Goal: Task Accomplishment & Management: Use online tool/utility

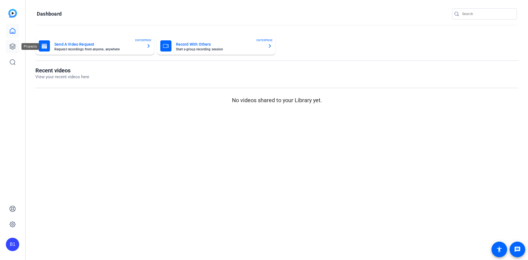
click at [13, 44] on icon at bounding box center [13, 47] width 6 height 6
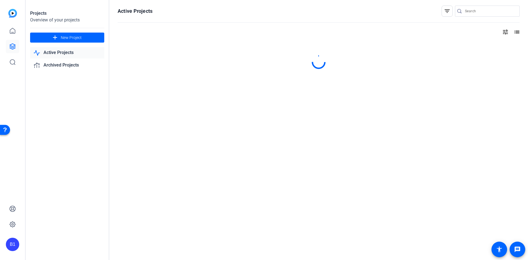
click at [57, 50] on link "Active Projects" at bounding box center [67, 52] width 74 height 11
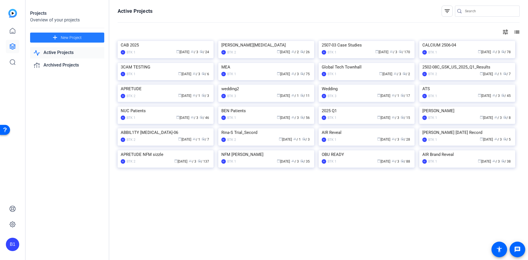
click at [65, 37] on span "New Project" at bounding box center [71, 38] width 21 height 6
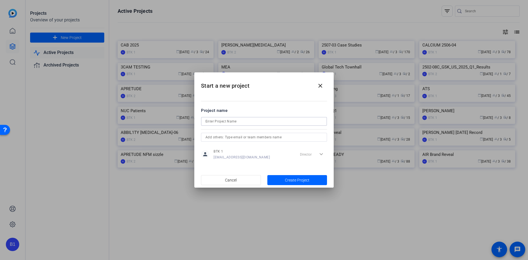
click at [214, 122] on input at bounding box center [263, 121] width 117 height 7
paste input "Hub launch"
drag, startPoint x: 206, startPoint y: 122, endPoint x: 213, endPoint y: 124, distance: 7.4
click at [206, 122] on input "Hub launch" at bounding box center [263, 121] width 117 height 7
click at [210, 122] on input "L& D Hub launch" at bounding box center [263, 121] width 117 height 7
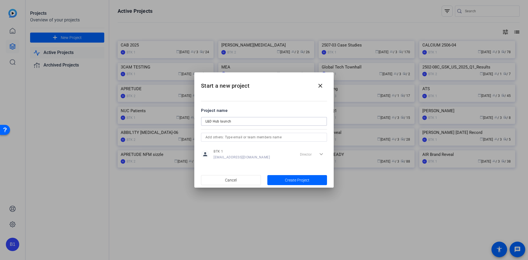
type input "L&D Hub launch"
click at [260, 136] on input "text" at bounding box center [263, 137] width 117 height 7
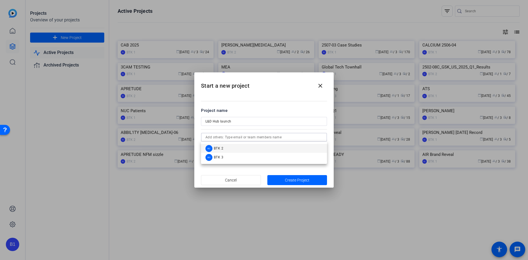
click at [250, 146] on mat-option "B2 BTK 2" at bounding box center [264, 148] width 126 height 9
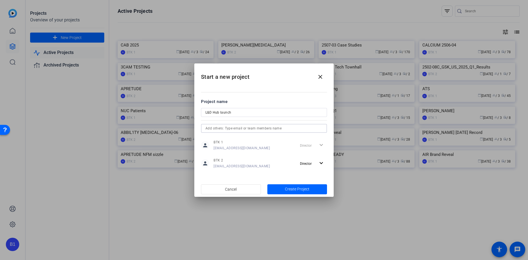
click at [249, 130] on input "text" at bounding box center [263, 128] width 117 height 7
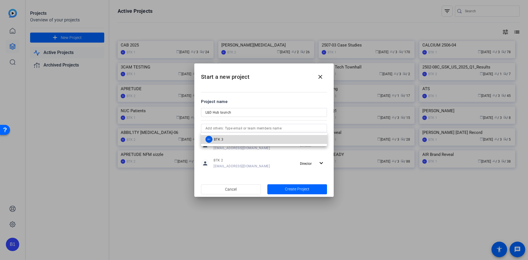
click at [241, 140] on mat-option "B3 BTK 3" at bounding box center [264, 139] width 126 height 9
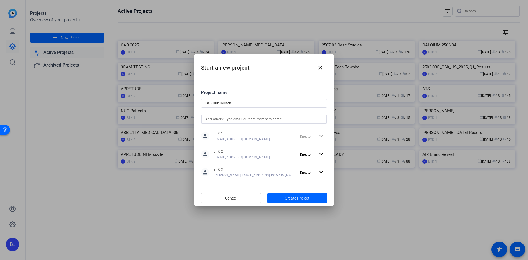
click at [235, 103] on input "L&D Hub launch" at bounding box center [263, 103] width 117 height 7
click at [290, 197] on span "Create Project" at bounding box center [297, 199] width 25 height 6
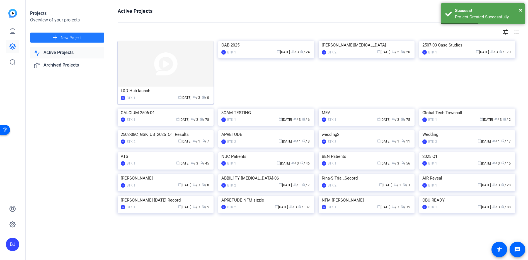
click at [144, 91] on div "L&D Hub launch" at bounding box center [166, 91] width 90 height 8
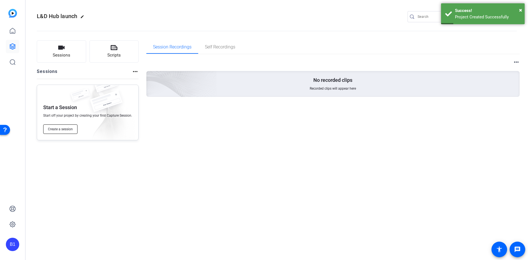
click at [58, 128] on span "Create a session" at bounding box center [60, 129] width 25 height 4
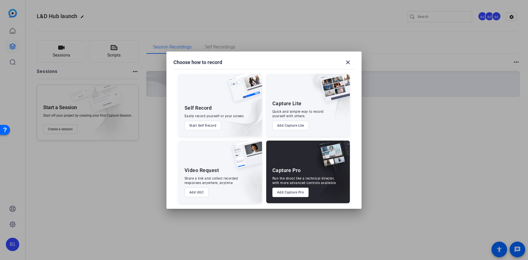
click at [295, 194] on button "Add Capture Pro" at bounding box center [290, 192] width 37 height 9
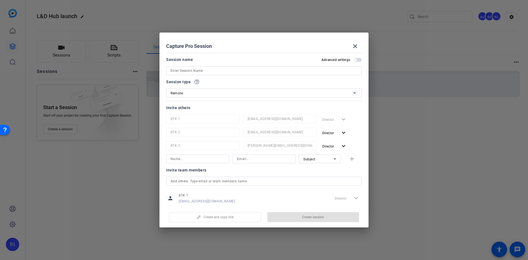
click at [189, 71] on input at bounding box center [264, 70] width 187 height 7
type input "U"
type input "HUB VIDEOS"
click at [315, 216] on span "Create session" at bounding box center [313, 217] width 22 height 4
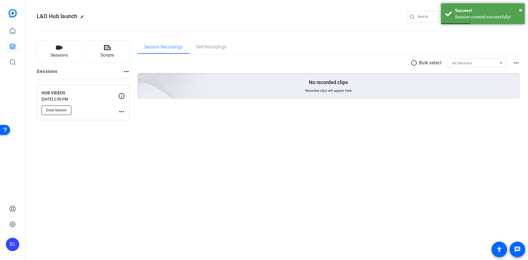
click at [61, 109] on span "Enter Session" at bounding box center [56, 110] width 20 height 4
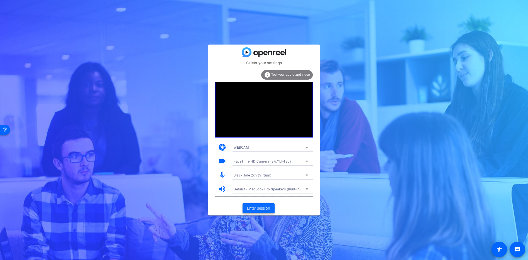
click at [264, 209] on span "Enter session" at bounding box center [258, 209] width 23 height 6
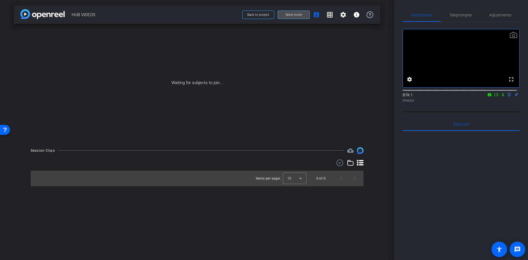
click at [295, 12] on span at bounding box center [294, 14] width 32 height 13
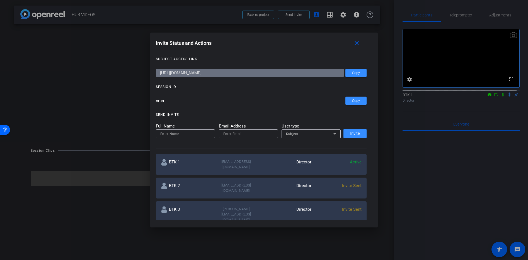
drag, startPoint x: 168, startPoint y: 102, endPoint x: 152, endPoint y: 102, distance: 15.3
click at [152, 102] on div "Invite Status and Actions close SUBJECT ACCESS LINK https://capture.openreel.co…" at bounding box center [264, 129] width 228 height 193
click at [358, 42] on mat-icon "close" at bounding box center [356, 43] width 7 height 7
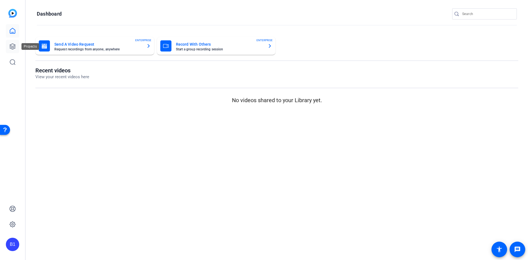
click at [11, 46] on icon at bounding box center [13, 47] width 6 height 6
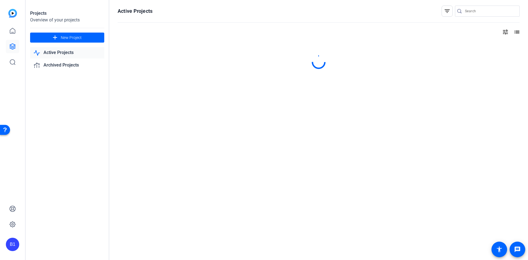
click at [64, 52] on link "Active Projects" at bounding box center [67, 52] width 74 height 11
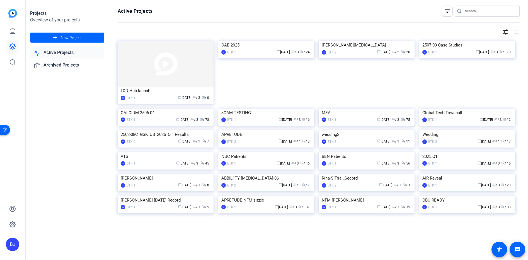
click at [164, 90] on div "L&D Hub launch" at bounding box center [166, 91] width 90 height 8
